Goal: Task Accomplishment & Management: Use online tool/utility

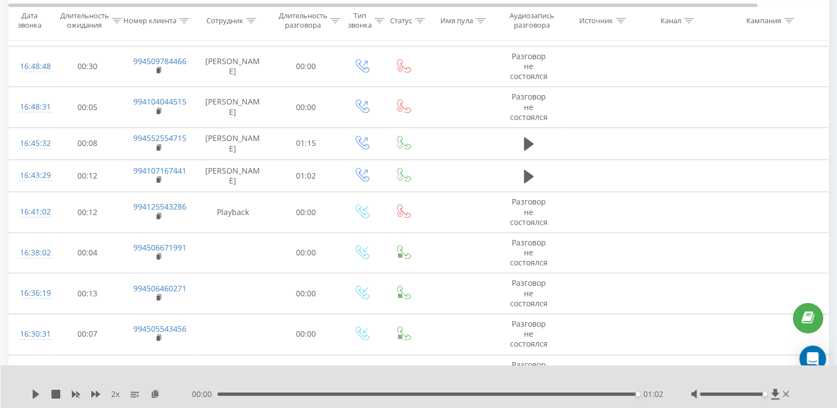
click at [184, 380] on div at bounding box center [411, 380] width 608 height 12
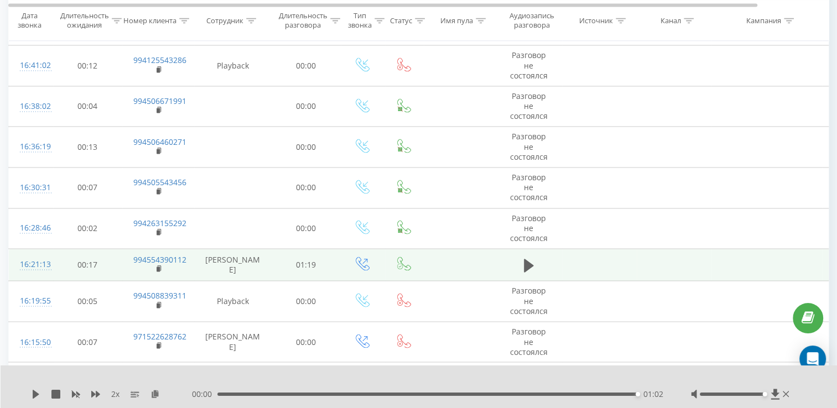
scroll to position [1770, 0]
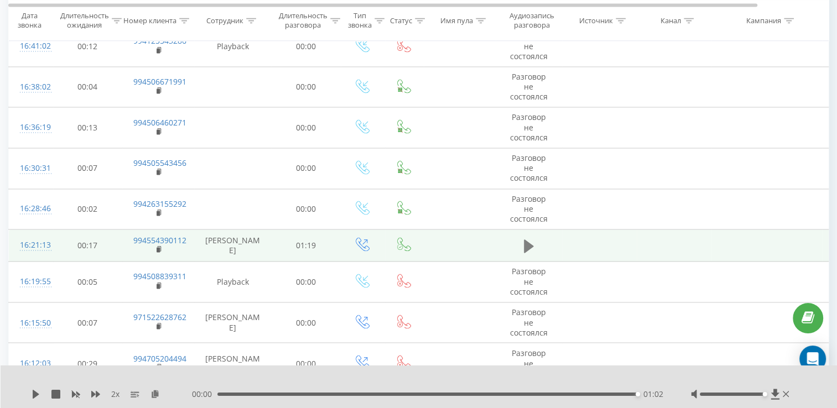
click at [534, 238] on button at bounding box center [529, 246] width 17 height 17
click at [433, 394] on div "01:20" at bounding box center [427, 394] width 420 height 3
click at [33, 391] on icon at bounding box center [36, 394] width 7 height 9
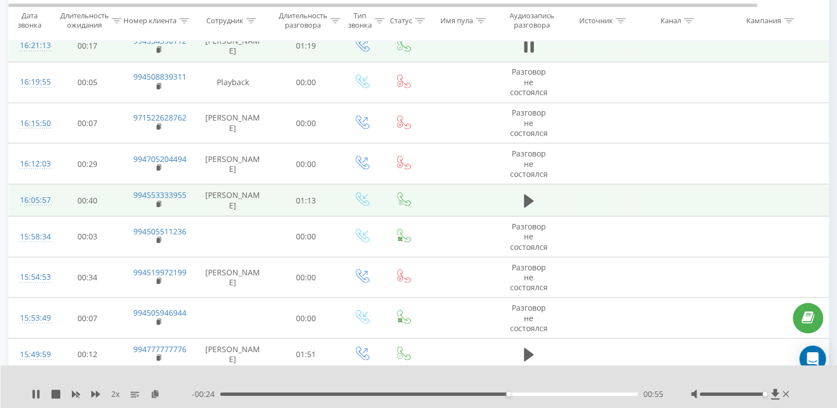
scroll to position [1992, 0]
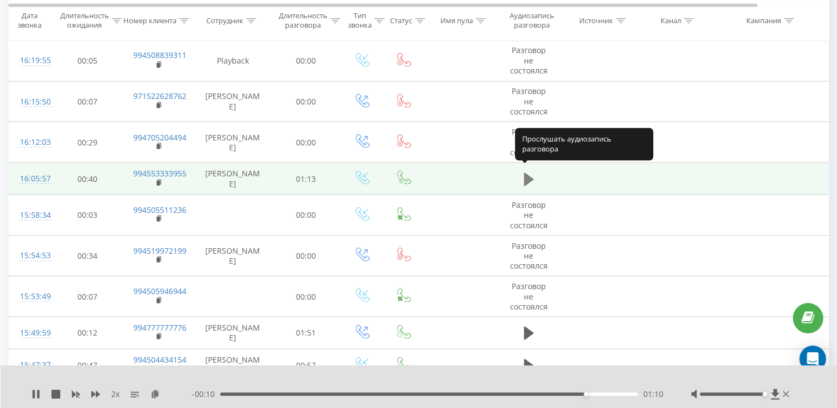
click at [526, 176] on icon at bounding box center [529, 178] width 10 height 13
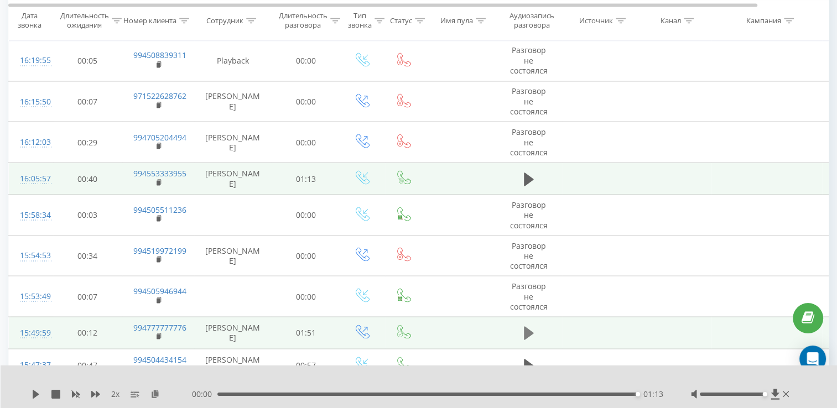
click at [521, 325] on button at bounding box center [529, 333] width 17 height 17
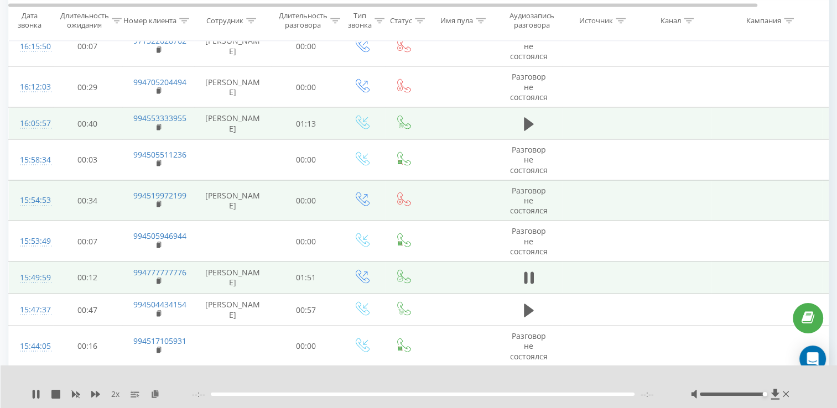
scroll to position [2102, 0]
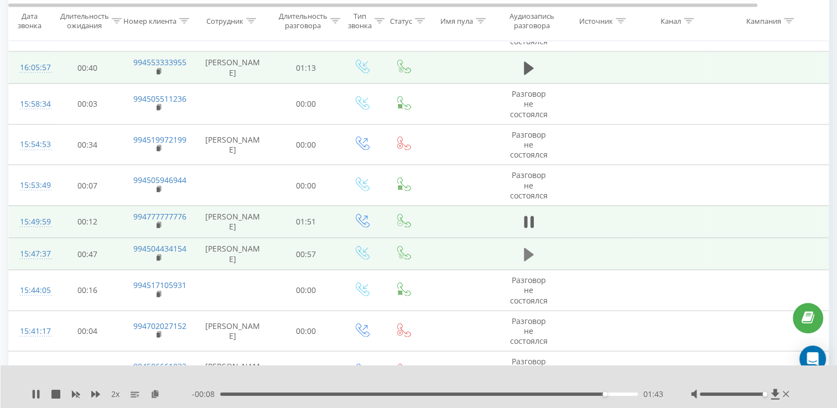
click at [523, 248] on button at bounding box center [529, 255] width 17 height 17
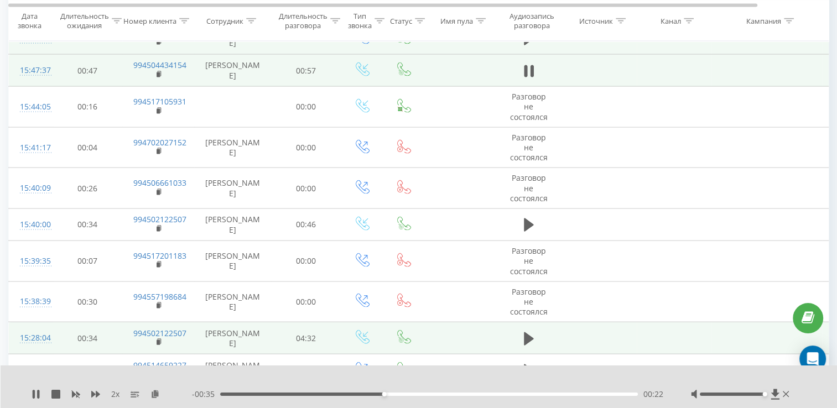
scroll to position [2268, 0]
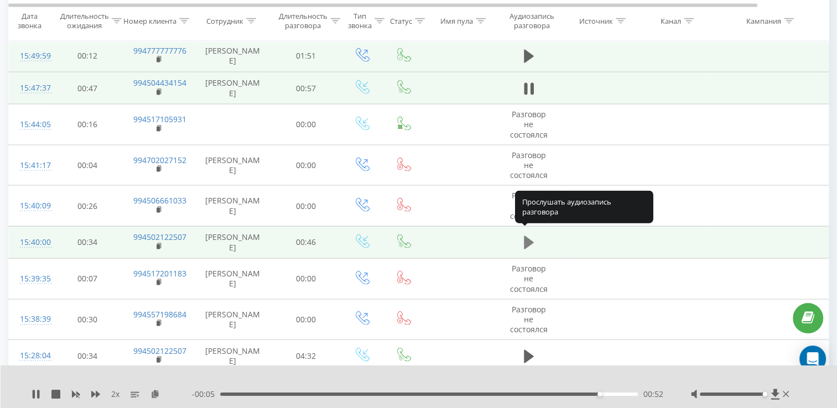
click at [524, 239] on icon at bounding box center [529, 242] width 10 height 13
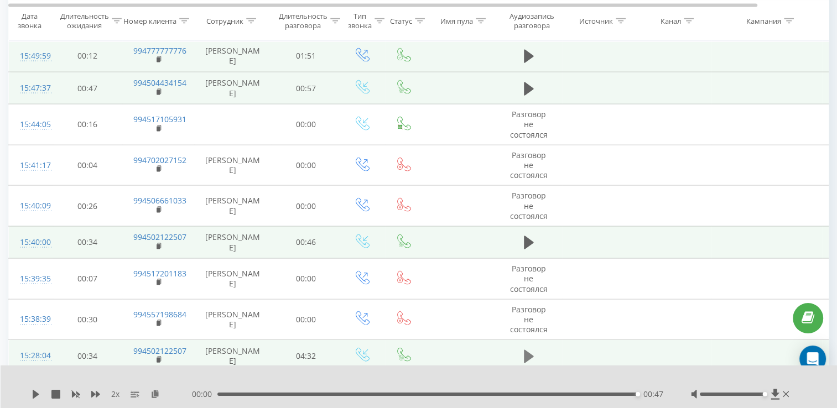
click at [534, 357] on button at bounding box center [529, 357] width 17 height 17
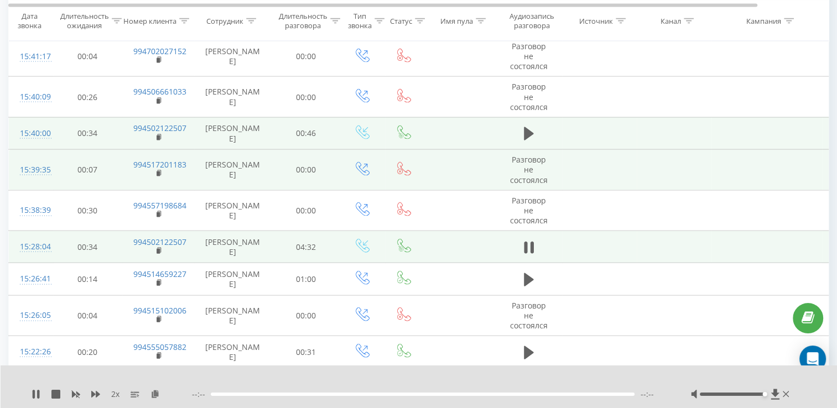
scroll to position [2379, 0]
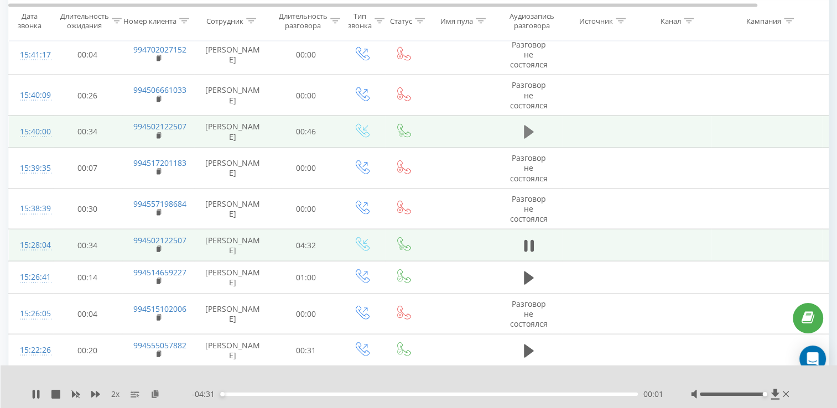
click at [521, 124] on button at bounding box center [529, 132] width 17 height 17
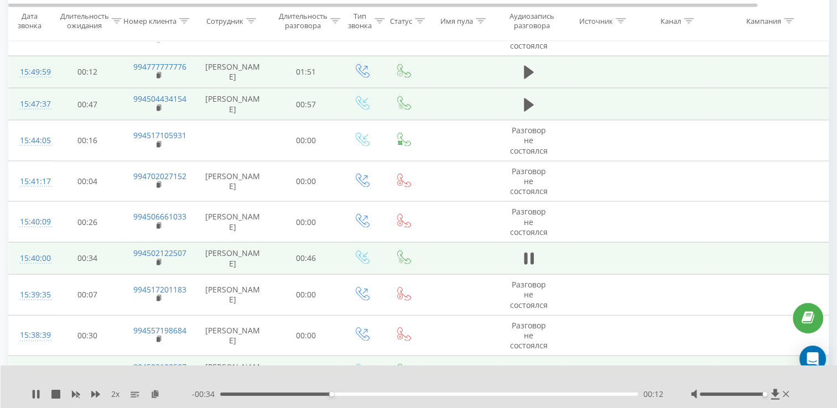
scroll to position [2268, 0]
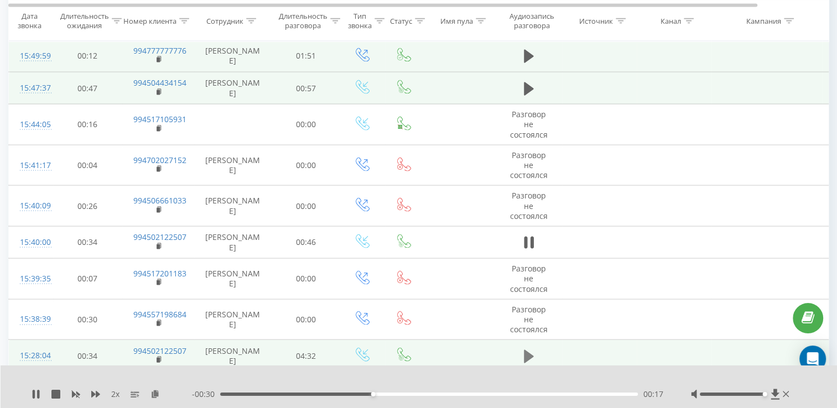
click at [530, 350] on icon at bounding box center [529, 356] width 10 height 13
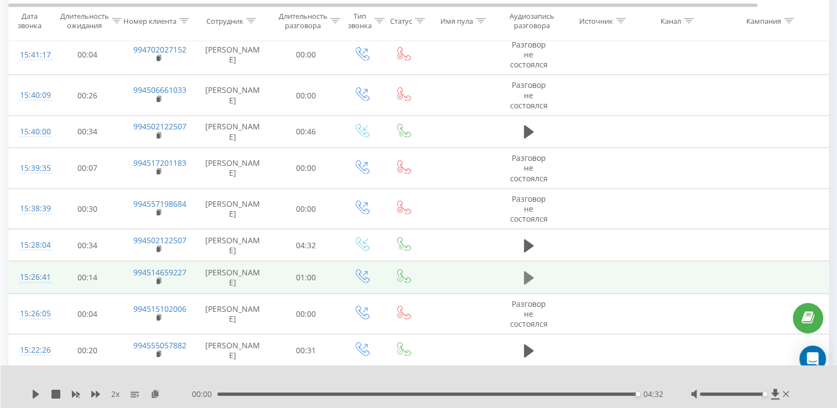
click at [523, 278] on button at bounding box center [529, 278] width 17 height 17
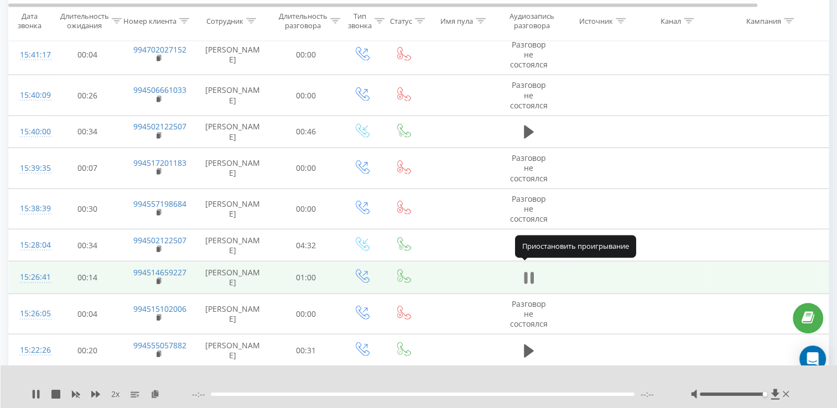
click at [531, 274] on icon at bounding box center [531, 278] width 3 height 12
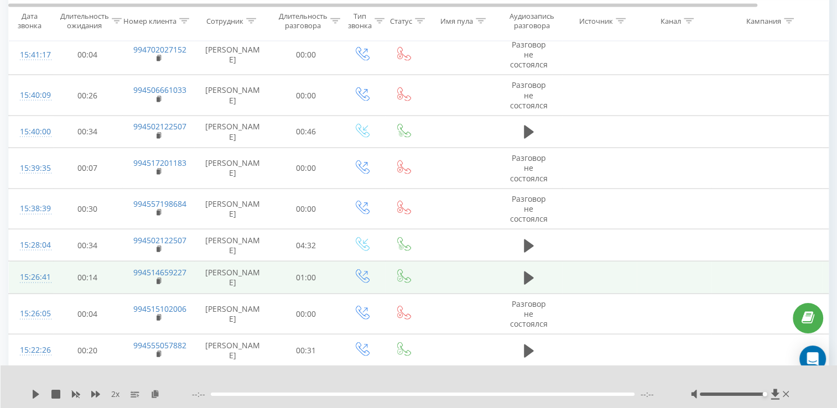
click at [531, 274] on icon at bounding box center [529, 278] width 10 height 15
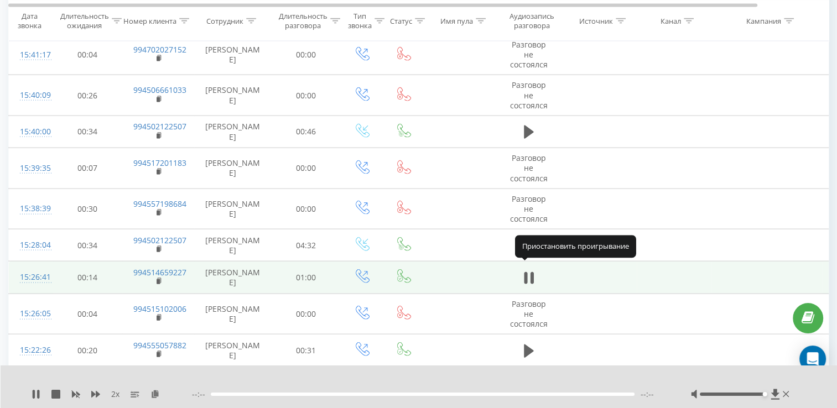
click at [531, 274] on icon at bounding box center [531, 278] width 3 height 12
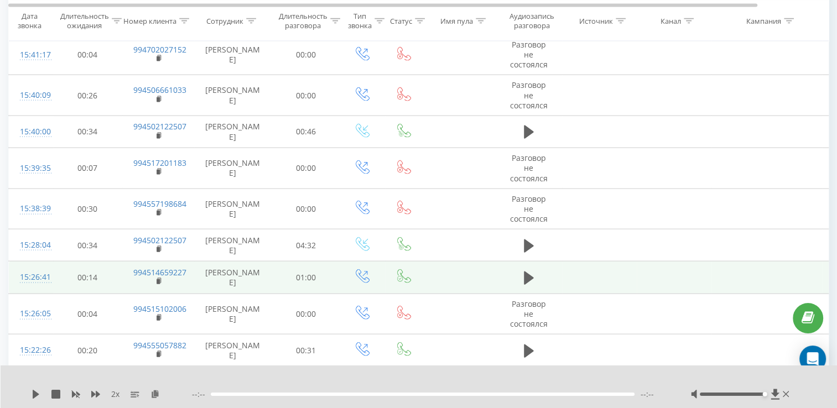
click at [531, 274] on icon at bounding box center [529, 278] width 10 height 15
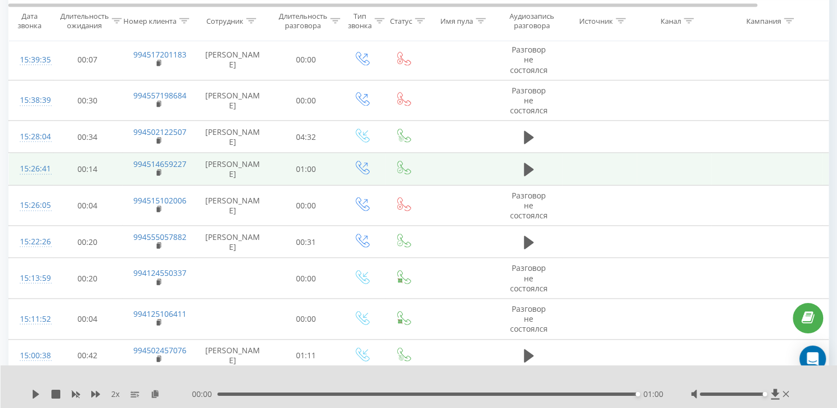
scroll to position [2490, 0]
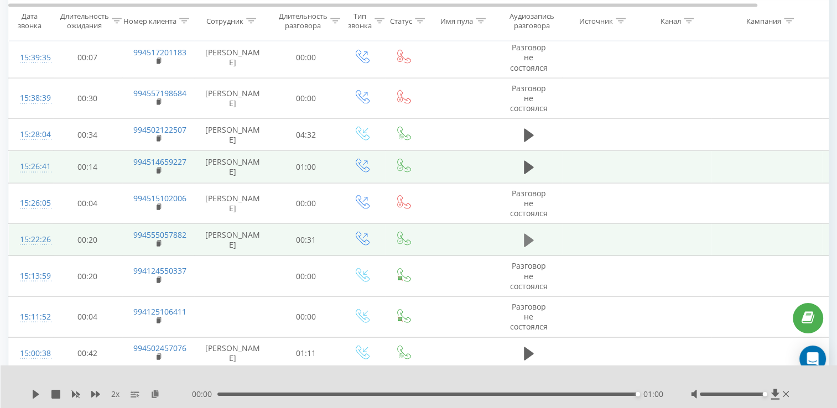
click at [527, 235] on icon at bounding box center [529, 240] width 10 height 13
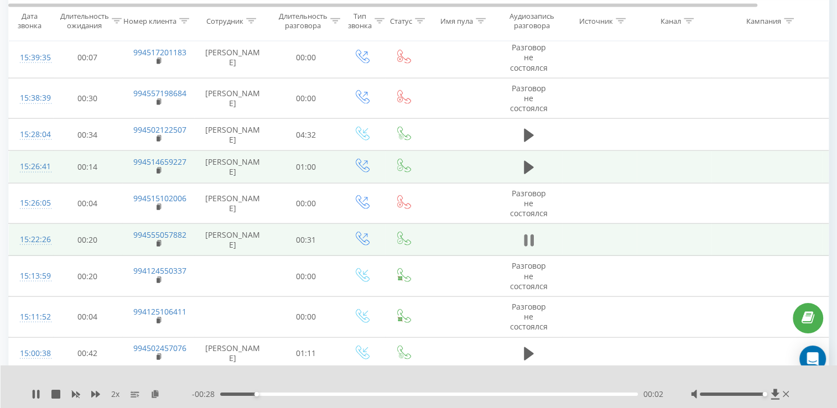
click at [527, 233] on icon at bounding box center [529, 240] width 10 height 15
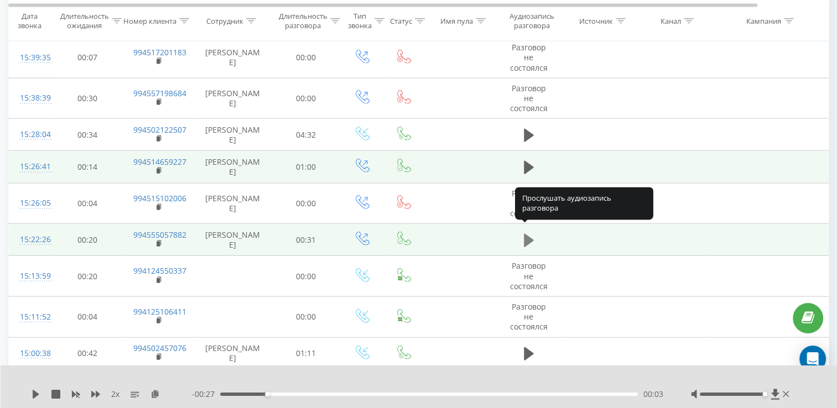
click at [529, 234] on icon at bounding box center [529, 240] width 10 height 13
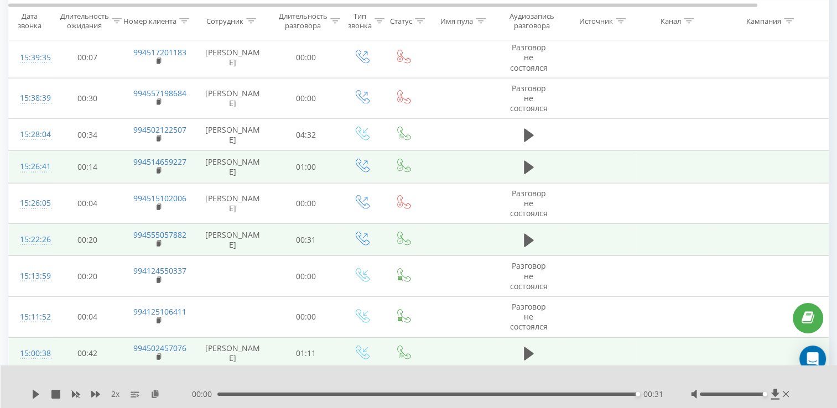
click at [517, 347] on td at bounding box center [529, 353] width 66 height 32
click at [520, 347] on td at bounding box center [529, 353] width 66 height 32
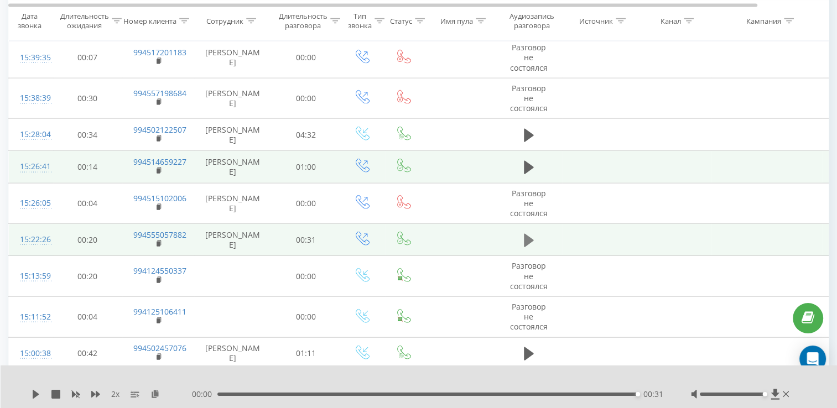
drag, startPoint x: 521, startPoint y: 232, endPoint x: 375, endPoint y: 315, distance: 168.7
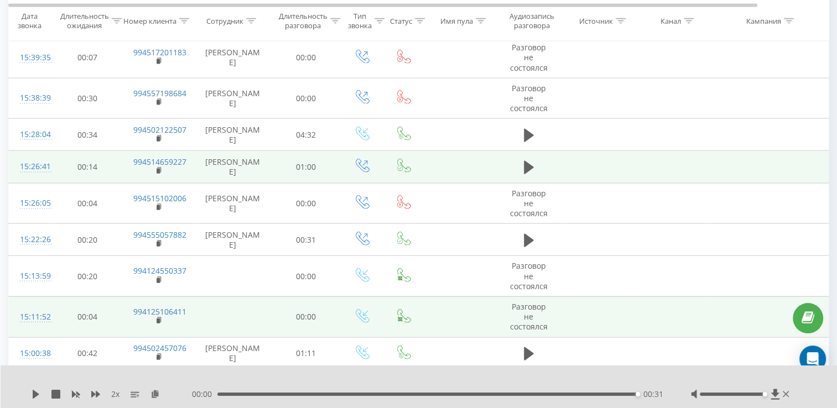
click at [522, 232] on button at bounding box center [529, 240] width 17 height 17
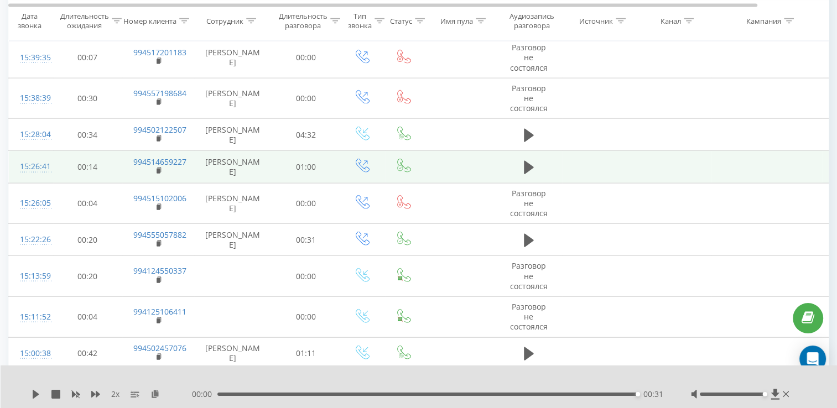
click at [221, 393] on div "00:00 00:31 00:31" at bounding box center [427, 394] width 471 height 11
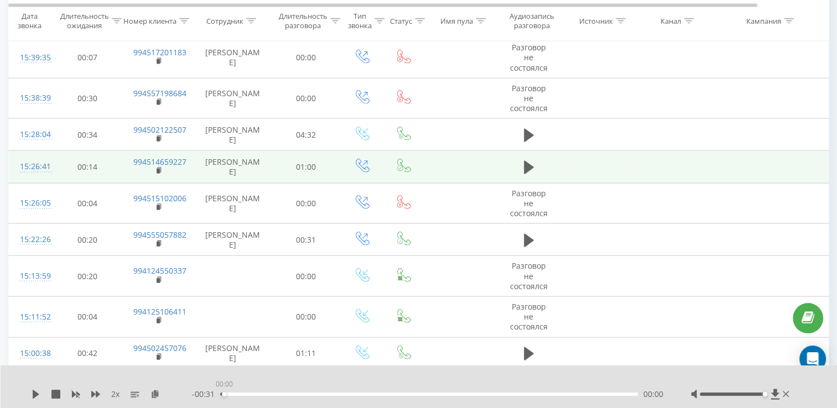
click at [221, 393] on div "00:00" at bounding box center [429, 394] width 418 height 3
drag, startPoint x: 28, startPoint y: 399, endPoint x: 35, endPoint y: 397, distance: 7.4
click at [35, 397] on div "2 x - 00:31 00:00 00:00" at bounding box center [419, 387] width 837 height 43
click at [35, 396] on icon at bounding box center [36, 394] width 7 height 9
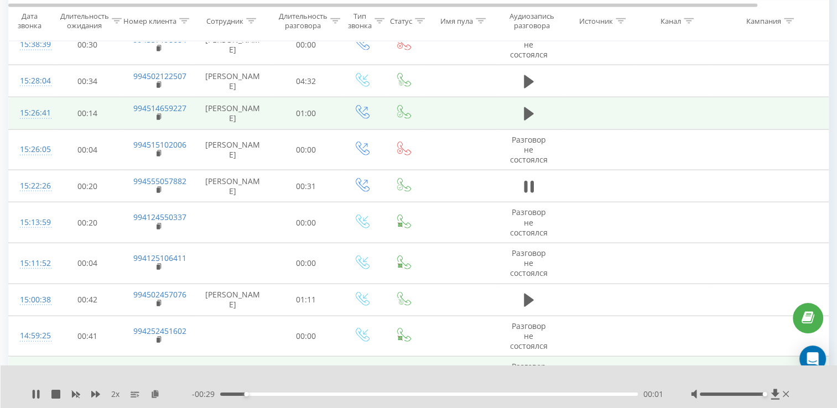
scroll to position [2600, 0]
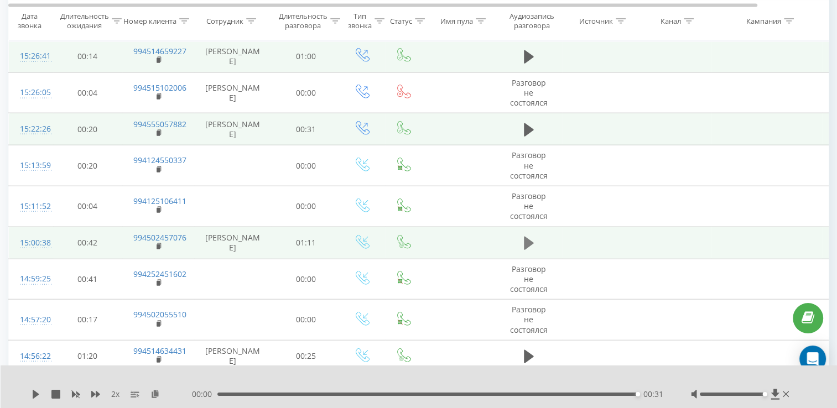
click at [526, 237] on icon at bounding box center [529, 243] width 10 height 13
click at [526, 237] on icon at bounding box center [525, 243] width 3 height 12
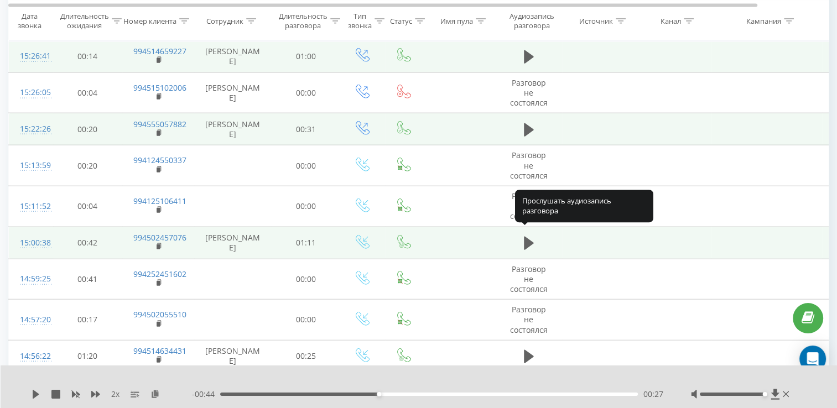
click at [526, 237] on icon at bounding box center [529, 243] width 10 height 13
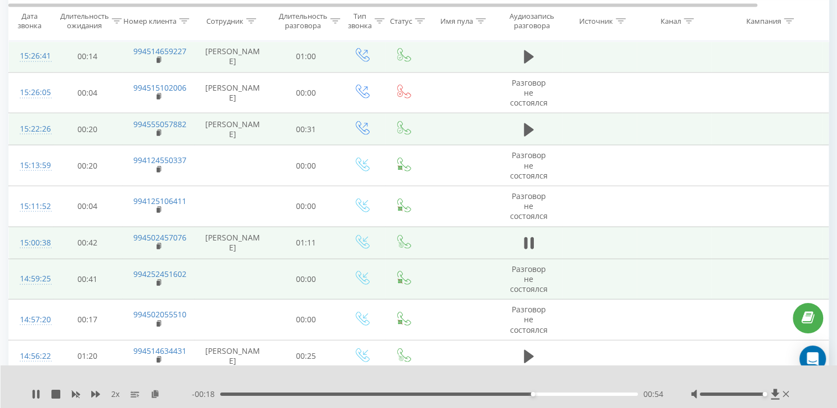
scroll to position [2711, 0]
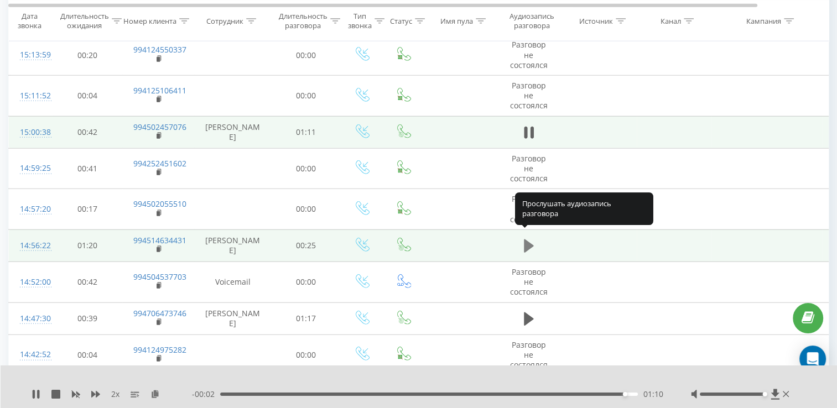
click at [531, 245] on icon at bounding box center [529, 245] width 10 height 15
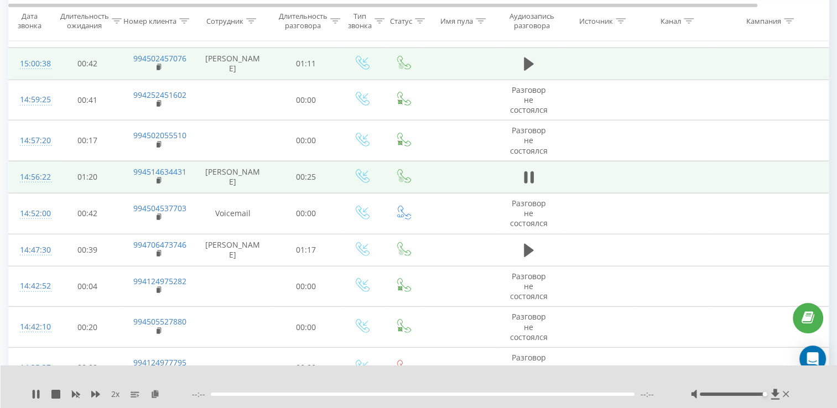
scroll to position [2822, 0]
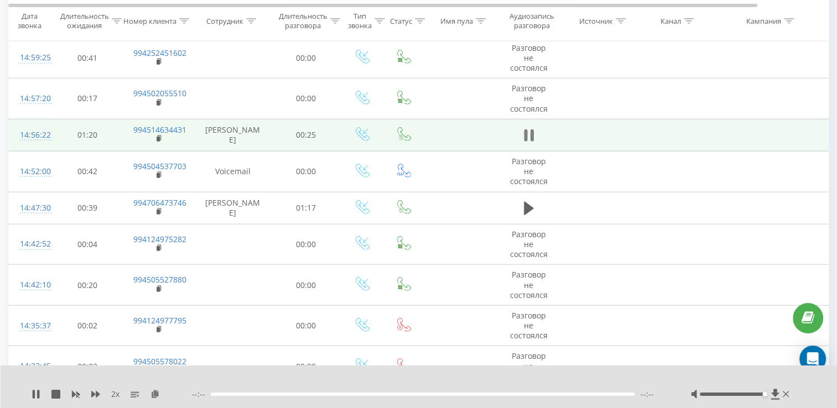
click at [530, 131] on icon at bounding box center [531, 135] width 3 height 12
click at [530, 131] on icon at bounding box center [529, 135] width 10 height 15
click at [530, 131] on icon at bounding box center [531, 135] width 3 height 12
click at [530, 131] on icon at bounding box center [529, 135] width 10 height 15
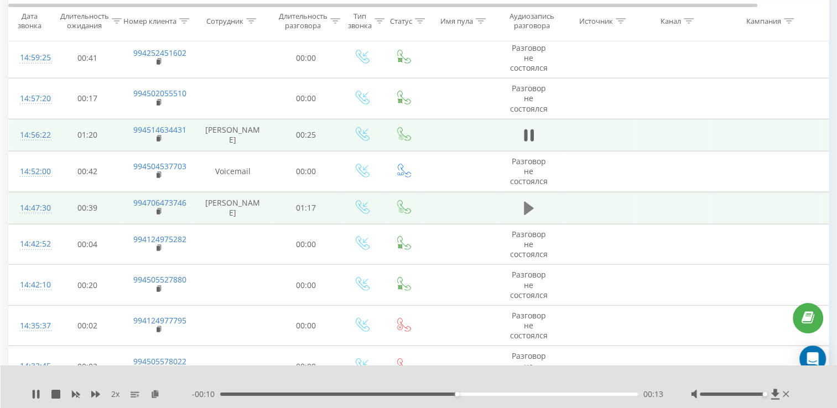
click at [532, 201] on icon at bounding box center [529, 208] width 10 height 15
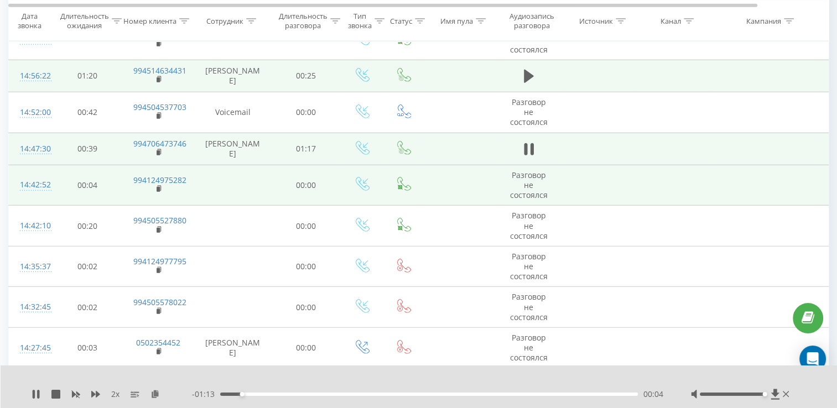
scroll to position [2877, 0]
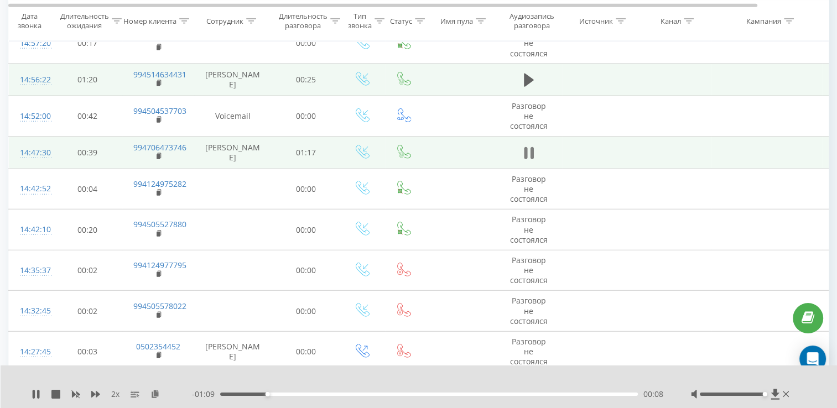
click at [524, 148] on icon at bounding box center [525, 153] width 3 height 12
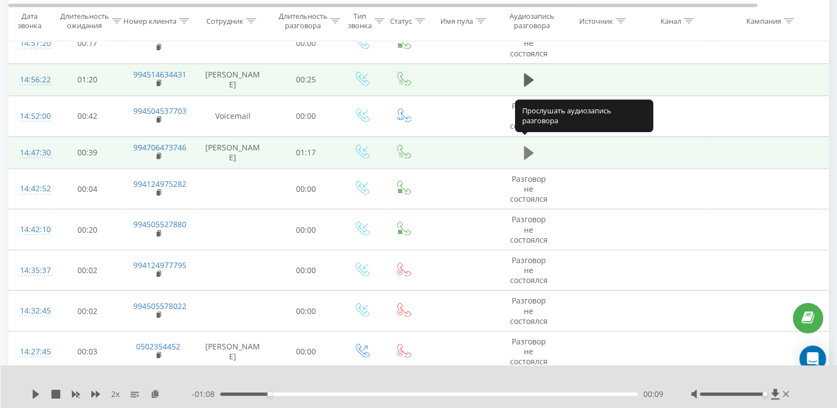
click at [524, 148] on icon at bounding box center [529, 153] width 10 height 13
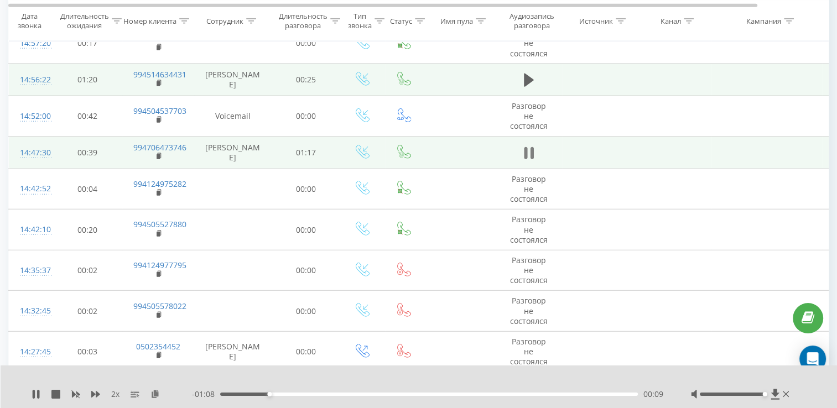
click at [527, 149] on icon at bounding box center [529, 153] width 10 height 15
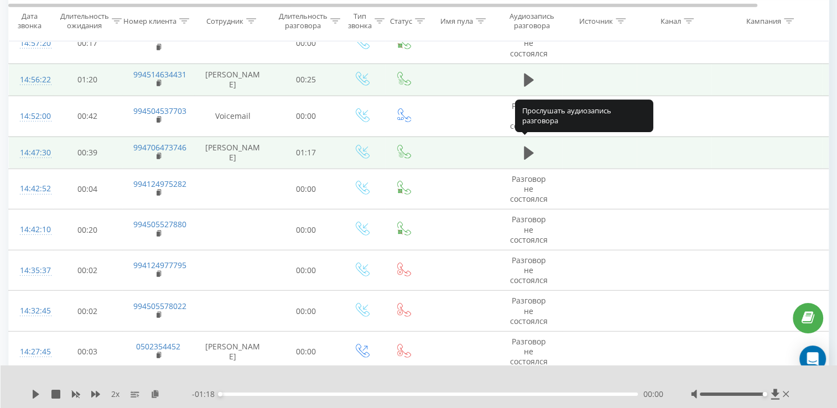
click at [527, 149] on icon at bounding box center [529, 153] width 10 height 13
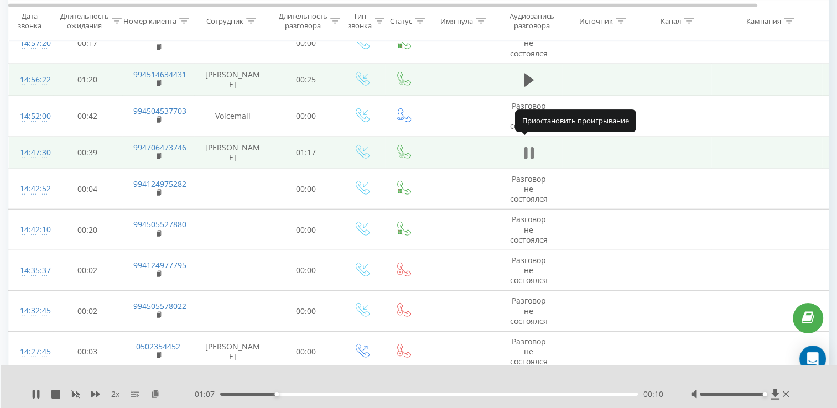
click at [529, 149] on icon at bounding box center [529, 153] width 10 height 15
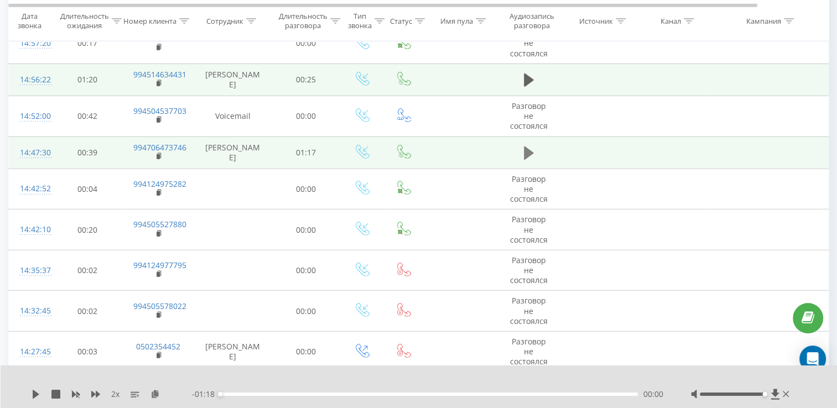
click at [535, 147] on button at bounding box center [529, 153] width 17 height 17
click at [535, 145] on button at bounding box center [529, 153] width 17 height 17
click at [35, 399] on div "2 x" at bounding box center [112, 394] width 160 height 11
click at [33, 392] on icon at bounding box center [36, 394] width 7 height 9
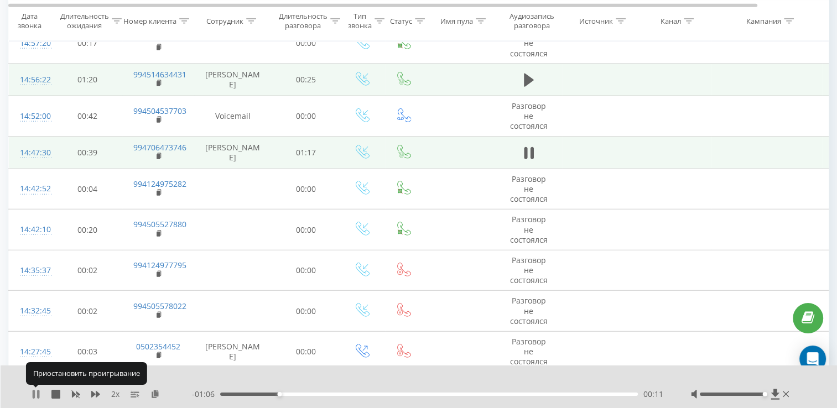
click at [36, 394] on icon at bounding box center [36, 394] width 9 height 9
click at [34, 395] on icon at bounding box center [36, 394] width 7 height 9
click at [35, 392] on icon at bounding box center [36, 394] width 9 height 9
click at [29, 402] on div "2 x - 01:06 00:11 00:11" at bounding box center [419, 387] width 837 height 43
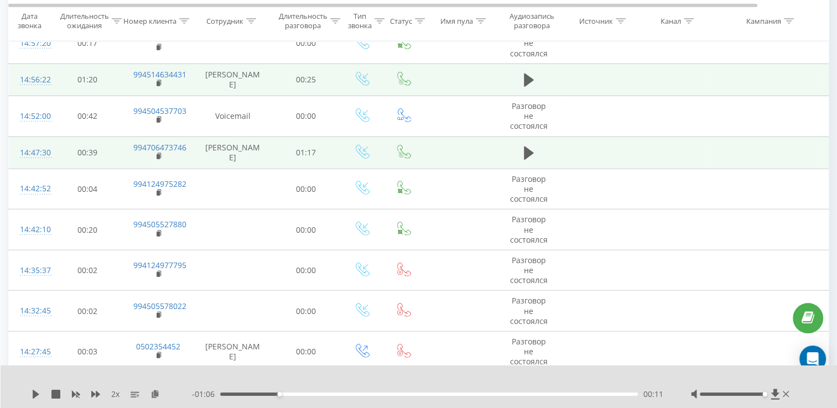
click at [29, 399] on div "2 x - 01:06 00:11 00:11" at bounding box center [419, 387] width 837 height 43
click at [33, 391] on icon at bounding box center [36, 394] width 7 height 9
click at [38, 395] on icon at bounding box center [38, 394] width 2 height 9
click at [33, 398] on icon at bounding box center [36, 394] width 7 height 9
